Goal: Find specific page/section: Find specific page/section

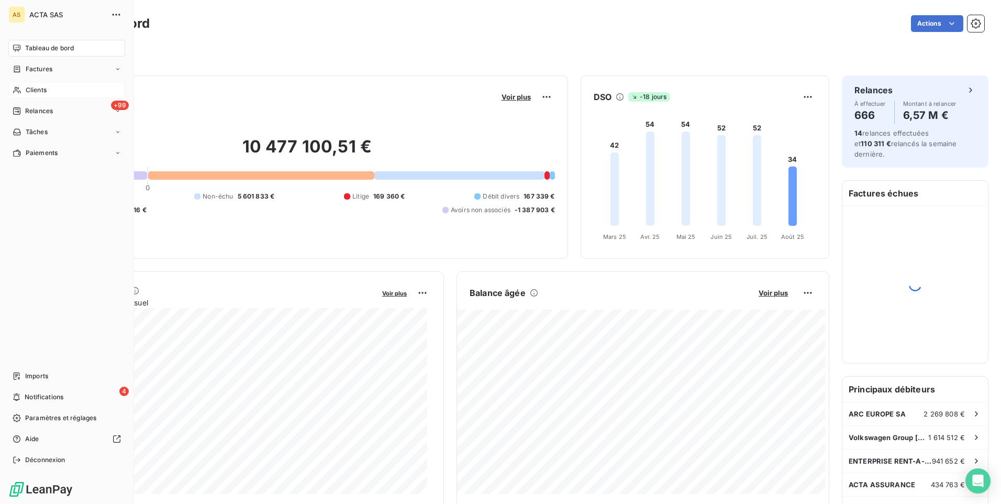
click at [29, 85] on span "Clients" at bounding box center [36, 89] width 21 height 9
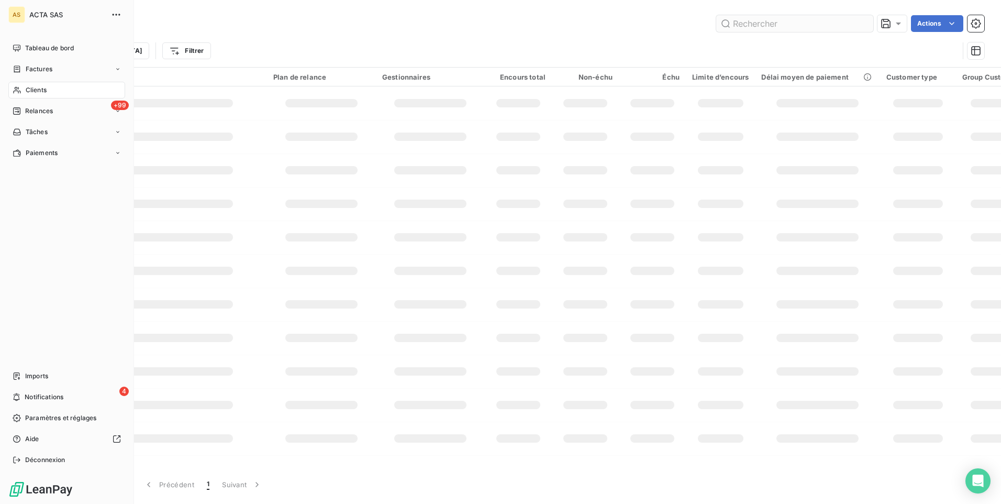
click at [774, 19] on input "text" at bounding box center [795, 23] width 157 height 17
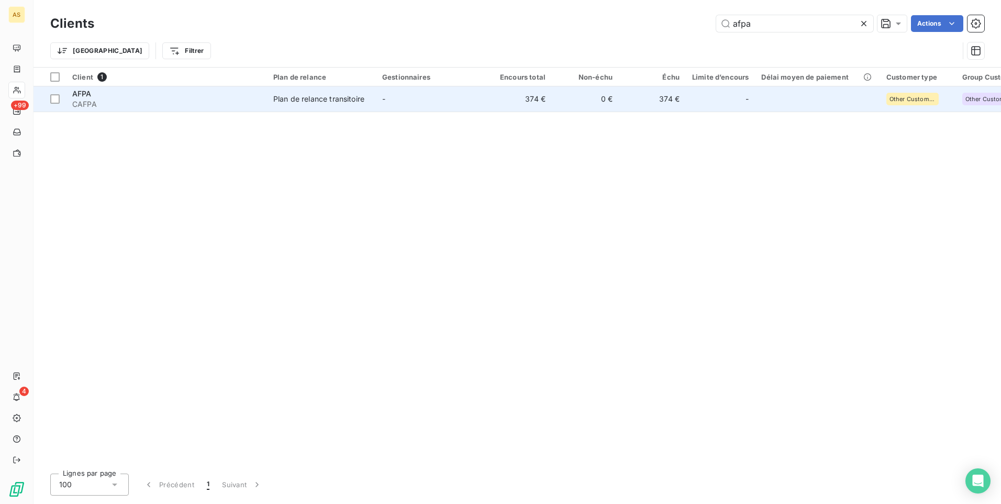
type input "afpa"
click at [356, 95] on div "Plan de relance transitoire" at bounding box center [318, 99] width 91 height 10
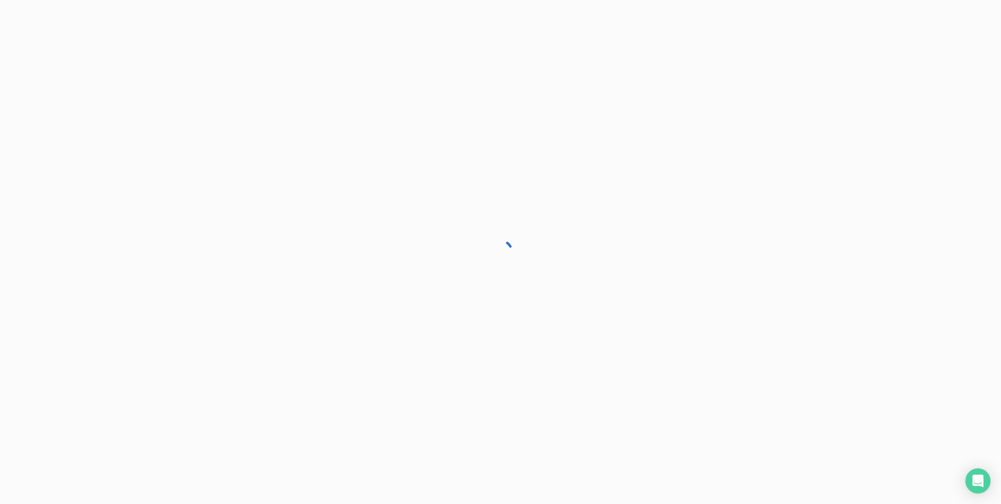
click at [356, 95] on div at bounding box center [500, 252] width 1001 height 504
